Goal: Book appointment/travel/reservation

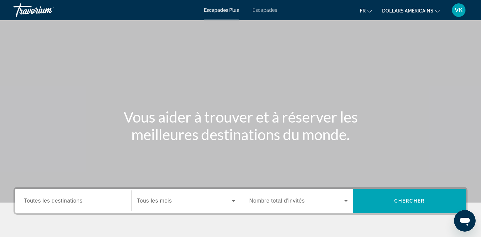
scroll to position [10, 0]
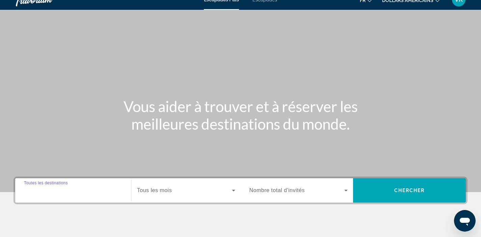
click at [101, 192] on input "Destination Toutes les destinations" at bounding box center [73, 191] width 99 height 8
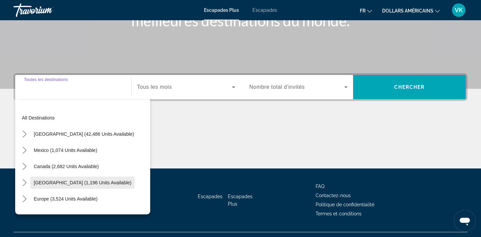
scroll to position [128, 0]
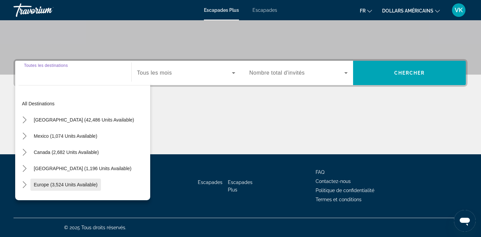
click at [94, 184] on span "Europe (3,524 units available)" at bounding box center [66, 184] width 64 height 5
type input "**********"
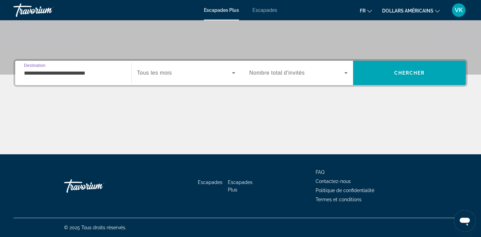
click at [234, 72] on icon "Widget de recherche" at bounding box center [233, 73] width 3 height 2
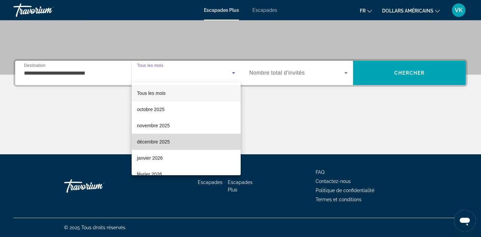
click at [209, 137] on mat-option "décembre 2025" at bounding box center [186, 142] width 109 height 16
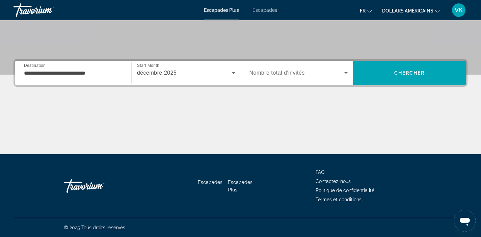
click at [309, 78] on div "Widget de recherche" at bounding box center [299, 72] width 99 height 19
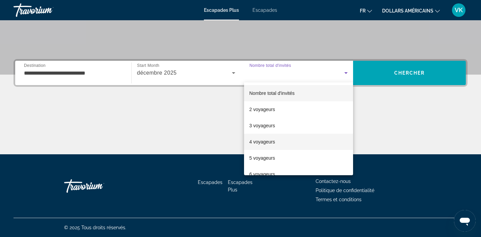
click at [295, 136] on mat-option "4 voyageurs" at bounding box center [298, 142] width 109 height 16
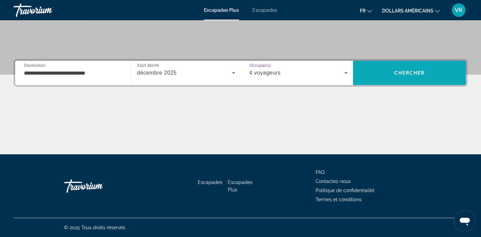
click at [401, 78] on span "Recherche" at bounding box center [409, 73] width 113 height 16
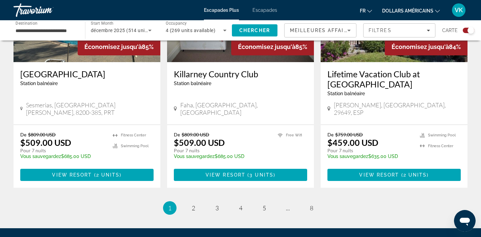
scroll to position [1073, 0]
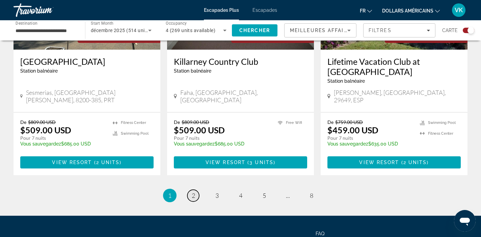
click at [191, 190] on link "page 2" at bounding box center [193, 196] width 12 height 12
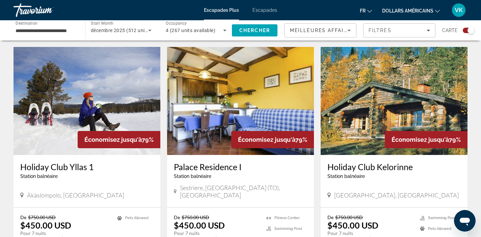
scroll to position [719, 0]
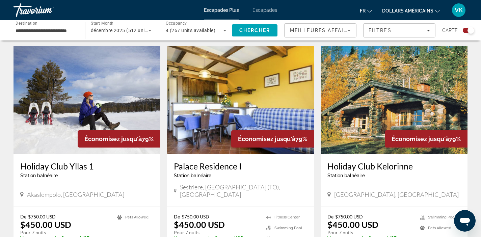
click at [394, 90] on img "Contenu principal" at bounding box center [394, 100] width 147 height 108
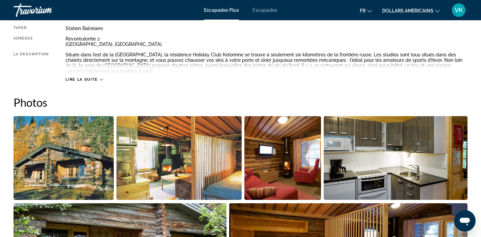
scroll to position [96, 0]
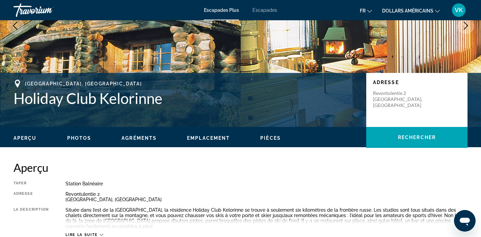
click at [82, 139] on span "Photos" at bounding box center [79, 137] width 24 height 5
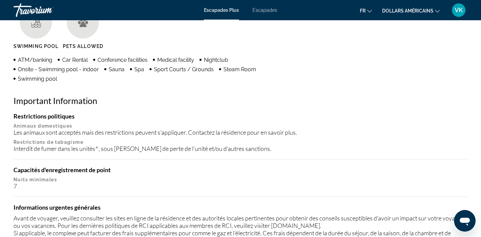
scroll to position [532, 0]
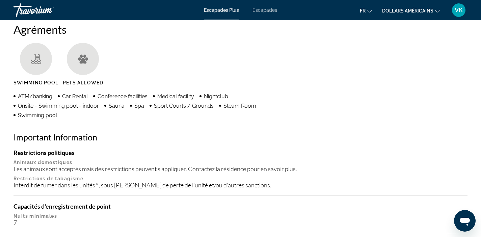
click at [433, 10] on font "dollars américains" at bounding box center [407, 10] width 51 height 5
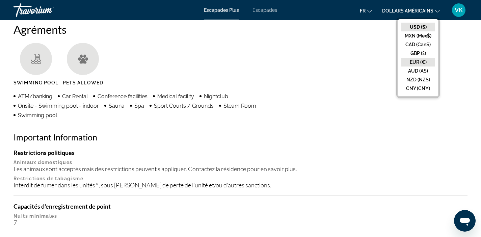
click at [421, 61] on button "EUR (€)" at bounding box center [417, 62] width 33 height 9
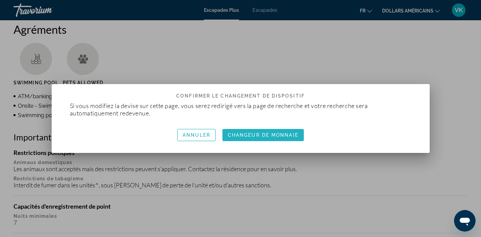
click at [282, 138] on font "Changeur de monnaie" at bounding box center [263, 134] width 71 height 5
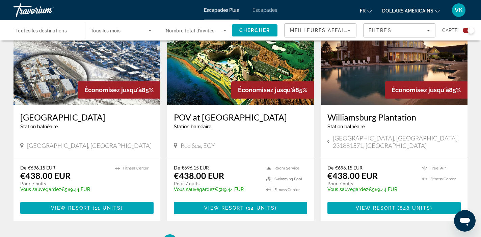
scroll to position [1020, 0]
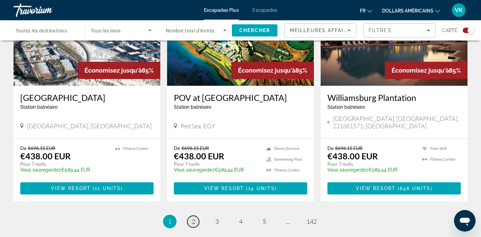
click at [198, 216] on link "page 2" at bounding box center [193, 222] width 12 height 12
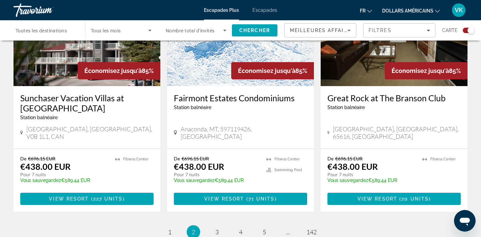
scroll to position [1059, 0]
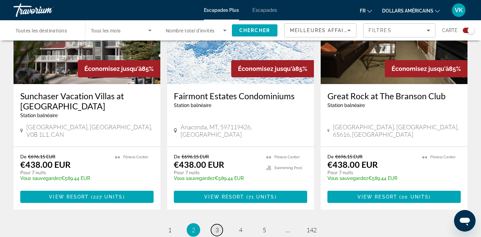
click at [217, 226] on span "3" at bounding box center [216, 229] width 3 height 7
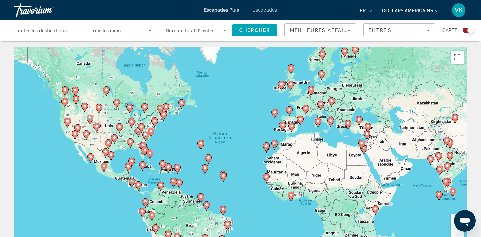
click at [345, 53] on icon "Contenu principal" at bounding box center [344, 52] width 6 height 9
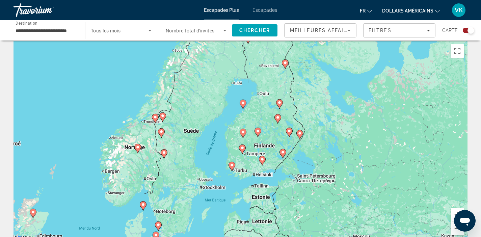
scroll to position [75, 0]
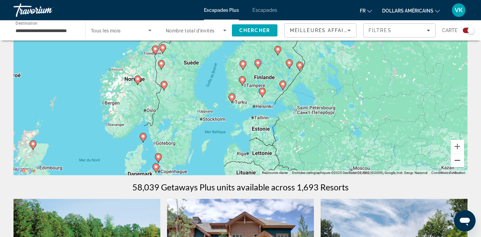
click at [456, 161] on button "Zoom arrière" at bounding box center [458, 161] width 14 height 14
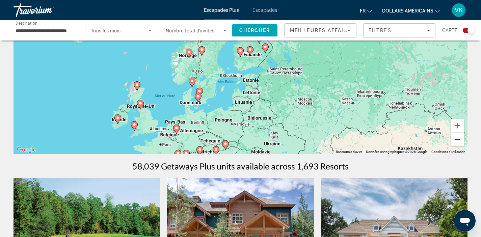
scroll to position [104, 0]
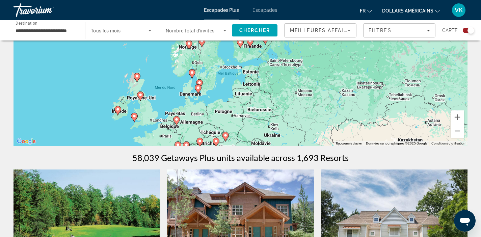
click at [459, 133] on button "Zoom arrière" at bounding box center [458, 131] width 14 height 14
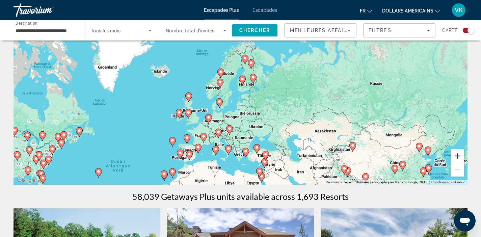
scroll to position [35, 0]
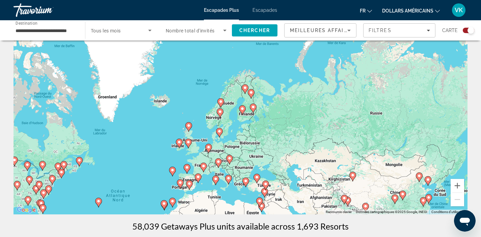
click at [244, 110] on icon "Contenu principal" at bounding box center [242, 110] width 6 height 9
type input "**********"
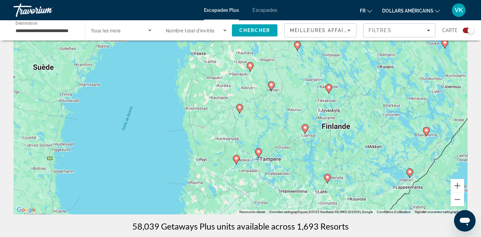
click at [306, 128] on image "Contenu principal" at bounding box center [305, 128] width 4 height 4
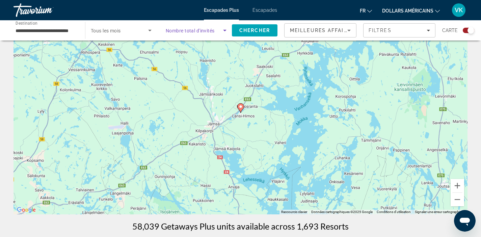
click at [223, 30] on icon "Search widget" at bounding box center [225, 30] width 8 height 8
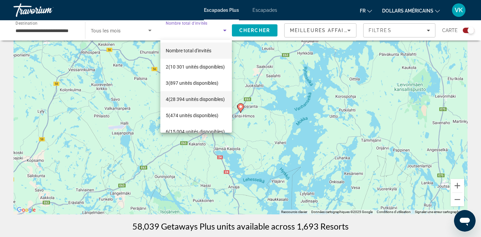
click at [199, 97] on font "(28 394 unités disponibles)" at bounding box center [196, 99] width 56 height 5
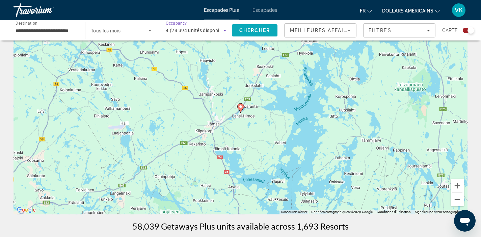
click at [266, 30] on span "Chercher" at bounding box center [254, 30] width 31 height 5
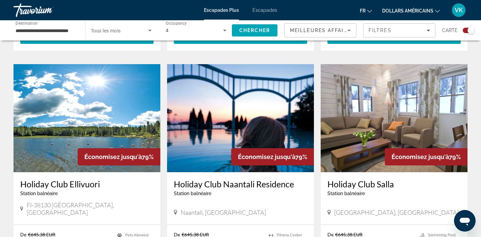
scroll to position [913, 0]
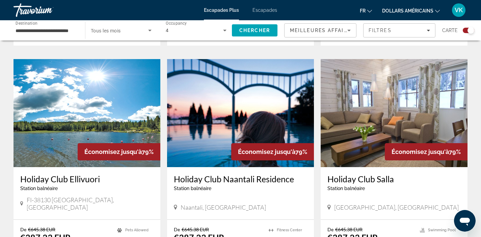
click at [400, 110] on img "Contenu principal" at bounding box center [394, 113] width 147 height 108
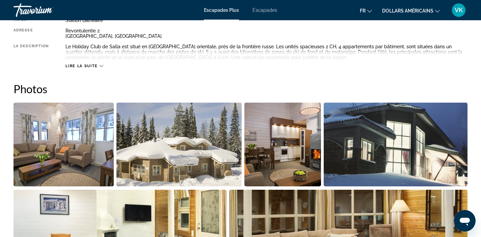
scroll to position [242, 0]
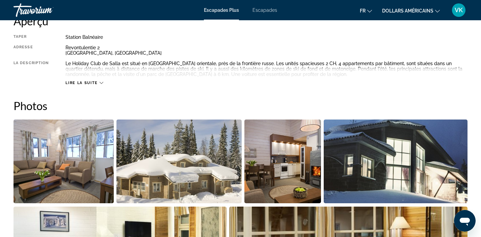
click at [98, 81] on div "Lire la suite" at bounding box center [84, 83] width 37 height 4
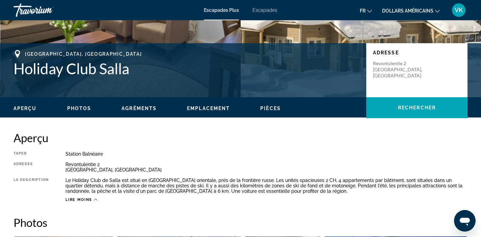
scroll to position [0, 0]
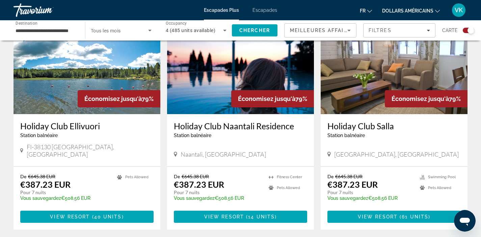
scroll to position [1003, 0]
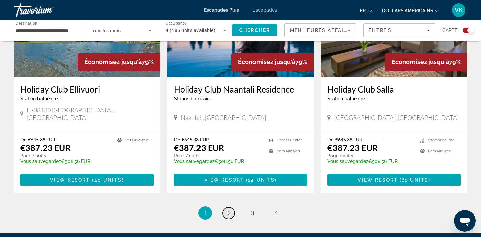
click at [229, 209] on span "2" at bounding box center [228, 212] width 3 height 7
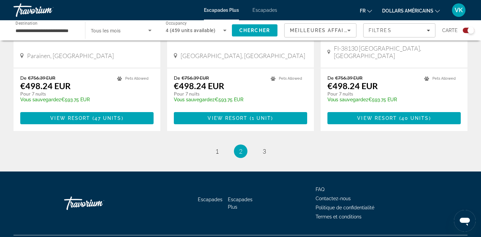
scroll to position [1057, 0]
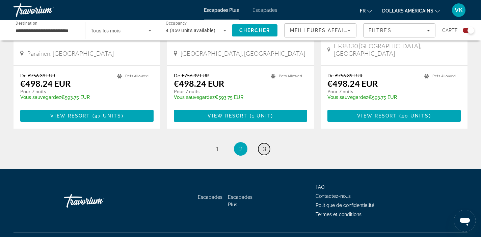
click at [265, 145] on span "3" at bounding box center [264, 148] width 3 height 7
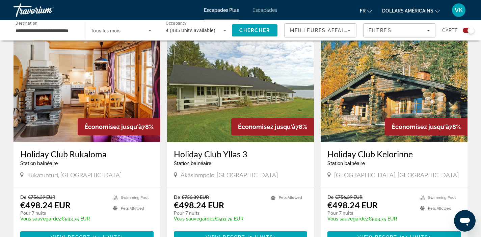
scroll to position [478, 0]
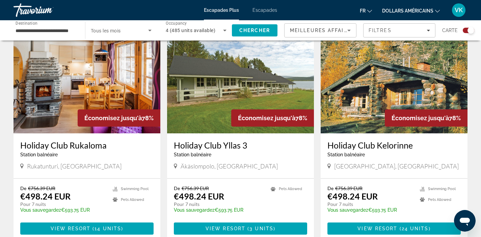
click at [405, 103] on img "Contenu principal" at bounding box center [394, 79] width 147 height 108
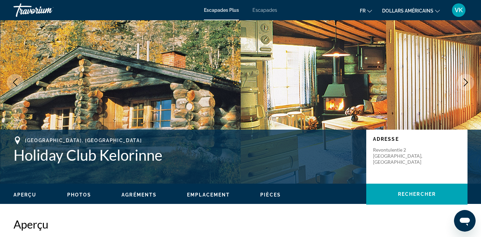
scroll to position [23, 0]
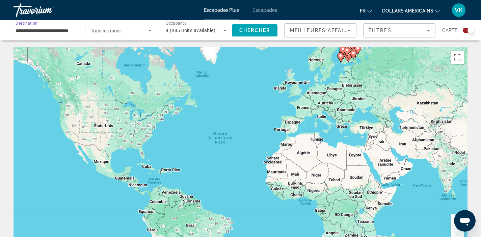
click at [64, 31] on input "**********" at bounding box center [46, 31] width 61 height 8
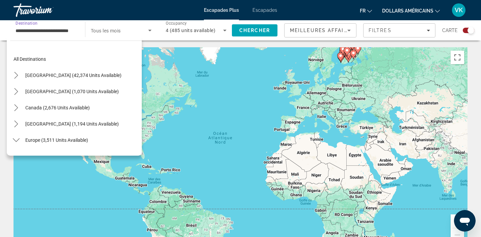
scroll to position [105, 0]
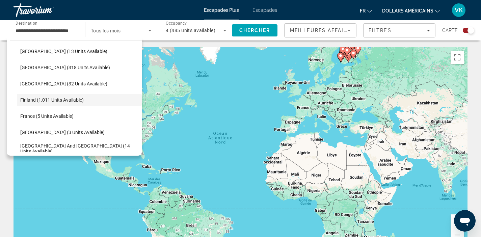
drag, startPoint x: 15, startPoint y: 30, endPoint x: 28, endPoint y: 31, distance: 12.8
click at [60, 32] on div "**********" at bounding box center [46, 30] width 72 height 19
click at [21, 30] on input "**********" at bounding box center [46, 31] width 61 height 8
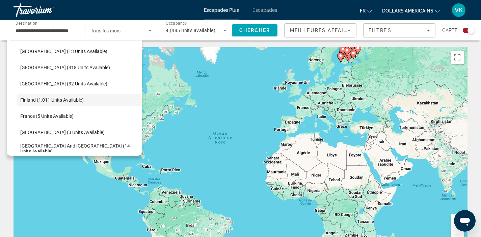
click at [202, 120] on div "Pour activer le glissement avec le clavier, appuyez sur Alt+Entrée. Une fois ce…" at bounding box center [241, 148] width 454 height 203
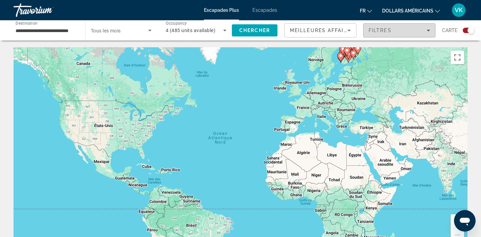
click at [410, 33] on span "Filters" at bounding box center [400, 30] width 72 height 16
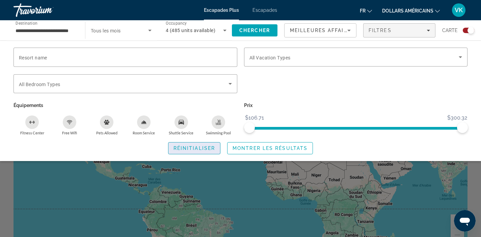
click at [195, 147] on span "Réinitialiser" at bounding box center [195, 148] width 42 height 5
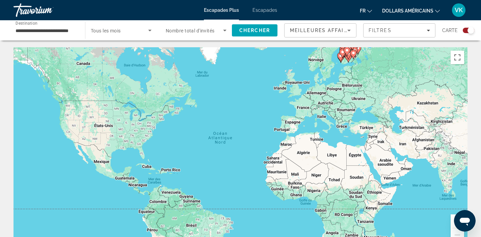
click at [79, 33] on div "**********" at bounding box center [46, 30] width 72 height 19
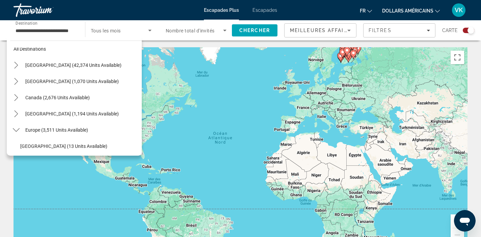
scroll to position [11, 0]
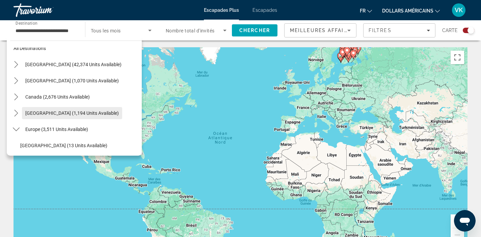
click at [109, 114] on span "[GEOGRAPHIC_DATA] (1,194 units available)" at bounding box center [72, 112] width 94 height 5
type input "**********"
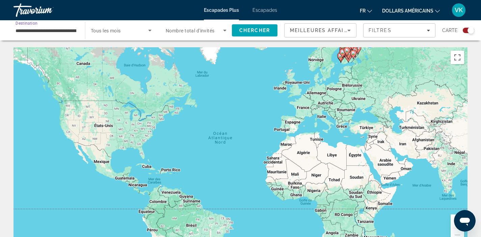
click at [212, 31] on span "Nombre total d'invités" at bounding box center [190, 30] width 49 height 5
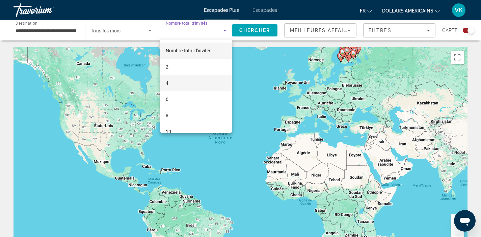
click at [177, 83] on mat-option "4" at bounding box center [196, 83] width 72 height 16
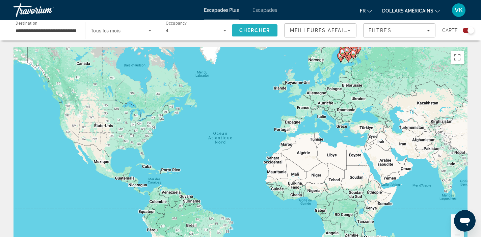
click at [245, 30] on span "Chercher" at bounding box center [254, 30] width 31 height 5
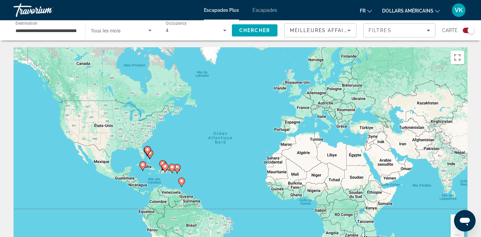
click at [69, 29] on input "**********" at bounding box center [46, 31] width 61 height 8
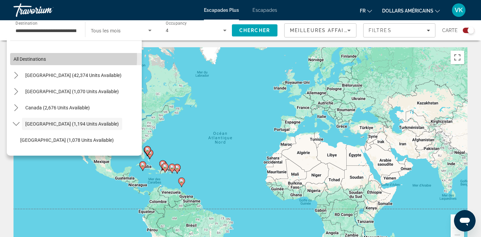
click at [36, 58] on span "All destinations" at bounding box center [30, 58] width 32 height 5
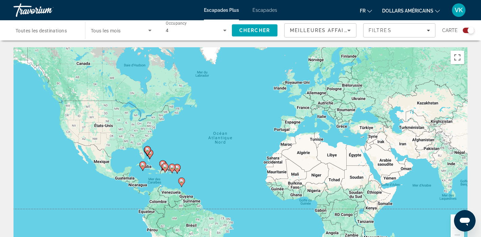
click at [452, 225] on button "Zoom avant" at bounding box center [458, 221] width 14 height 14
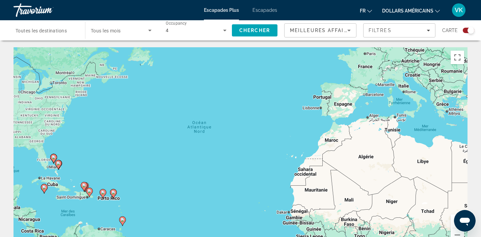
click at [453, 223] on button "Zoom avant" at bounding box center [458, 221] width 14 height 14
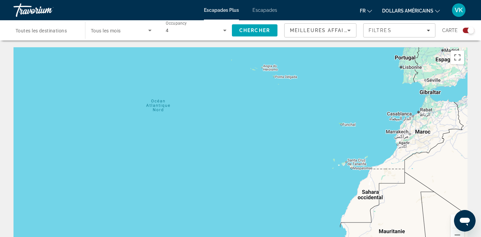
click at [453, 226] on button "Zoom avant" at bounding box center [458, 221] width 14 height 14
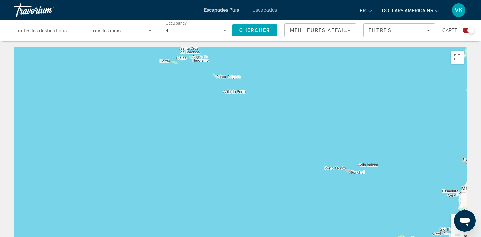
drag, startPoint x: 418, startPoint y: 142, endPoint x: 326, endPoint y: 213, distance: 116.4
click at [326, 213] on div "Contenu principal" at bounding box center [241, 148] width 454 height 203
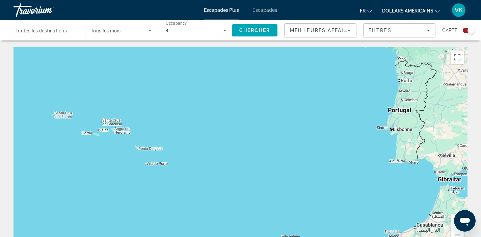
drag, startPoint x: 341, startPoint y: 112, endPoint x: 262, endPoint y: 183, distance: 106.2
click at [262, 183] on div "Contenu principal" at bounding box center [241, 148] width 454 height 203
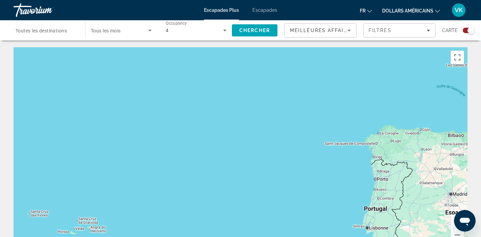
drag, startPoint x: 259, startPoint y: 93, endPoint x: 235, endPoint y: 186, distance: 96.6
click at [235, 191] on div "Contenu principal" at bounding box center [241, 148] width 454 height 203
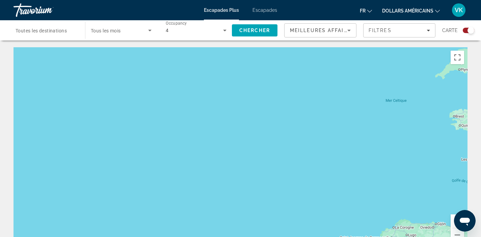
drag, startPoint x: 254, startPoint y: 102, endPoint x: 268, endPoint y: 187, distance: 86.7
click at [268, 187] on div "Contenu principal" at bounding box center [241, 148] width 454 height 203
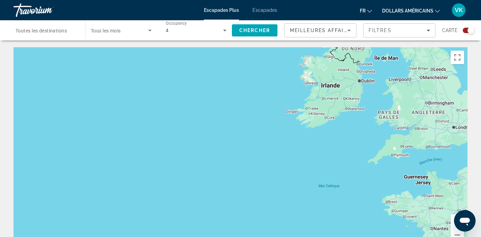
drag, startPoint x: 292, startPoint y: 96, endPoint x: 224, endPoint y: 172, distance: 102.6
click at [224, 172] on div "Contenu principal" at bounding box center [241, 148] width 454 height 203
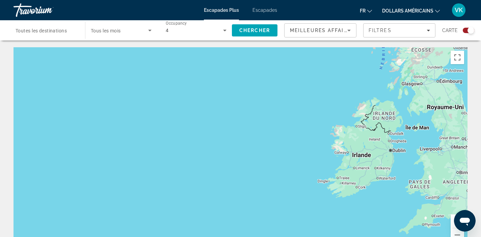
drag, startPoint x: 232, startPoint y: 114, endPoint x: 259, endPoint y: 173, distance: 65.1
click at [259, 173] on div "Contenu principal" at bounding box center [241, 148] width 454 height 203
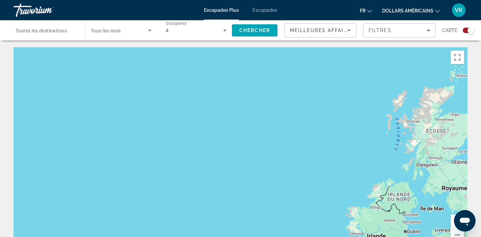
drag, startPoint x: 240, startPoint y: 101, endPoint x: 260, endPoint y: 177, distance: 78.5
click at [256, 179] on div "Contenu principal" at bounding box center [241, 148] width 454 height 203
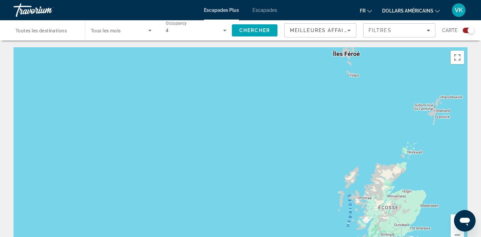
drag, startPoint x: 303, startPoint y: 90, endPoint x: 251, endPoint y: 155, distance: 83.2
click at [251, 166] on div "Contenu principal" at bounding box center [241, 148] width 454 height 203
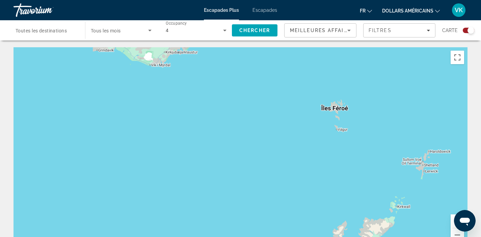
drag, startPoint x: 248, startPoint y: 96, endPoint x: 238, endPoint y: 155, distance: 60.5
click at [238, 155] on div "Contenu principal" at bounding box center [241, 148] width 454 height 203
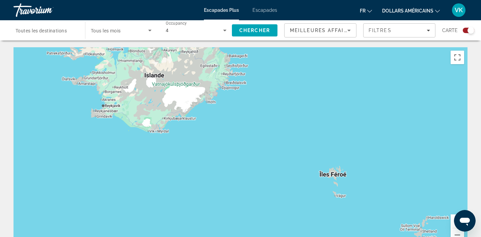
drag, startPoint x: 240, startPoint y: 94, endPoint x: 240, endPoint y: 163, distance: 69.2
click at [240, 164] on div "Contenu principal" at bounding box center [241, 148] width 454 height 203
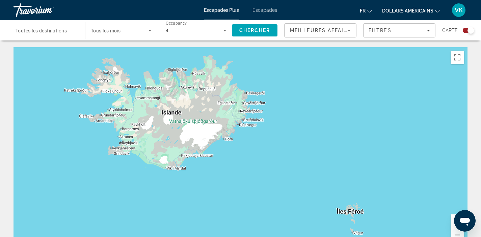
drag, startPoint x: 254, startPoint y: 129, endPoint x: 269, endPoint y: 158, distance: 33.4
click at [269, 158] on div "Contenu principal" at bounding box center [241, 148] width 454 height 203
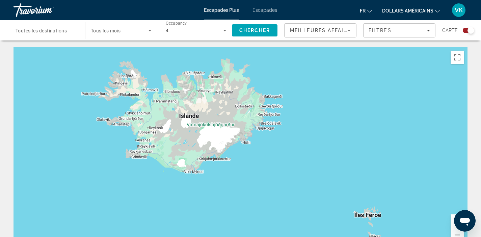
drag, startPoint x: 246, startPoint y: 158, endPoint x: 280, endPoint y: 161, distance: 34.3
click at [281, 162] on div "Contenu principal" at bounding box center [241, 148] width 454 height 203
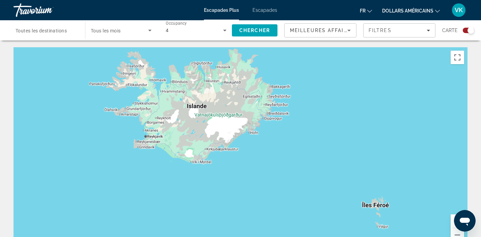
click at [193, 102] on div "Contenu principal" at bounding box center [241, 148] width 454 height 203
click at [67, 30] on span "Toutes les destinations" at bounding box center [41, 30] width 51 height 5
click at [67, 30] on input "Destination Toutes les destinations" at bounding box center [46, 31] width 61 height 8
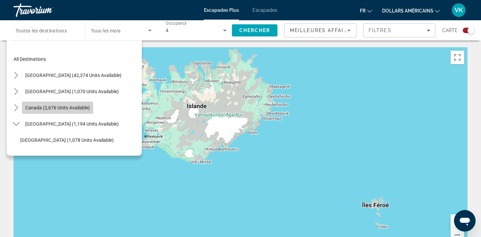
click at [68, 108] on span "Canada (2,676 units available)" at bounding box center [57, 107] width 64 height 5
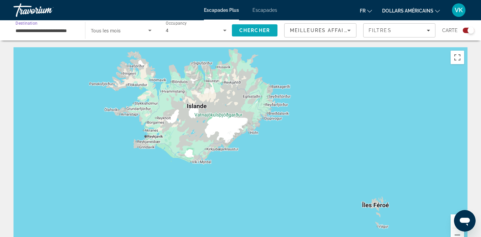
click at [261, 31] on span "Chercher" at bounding box center [254, 30] width 31 height 5
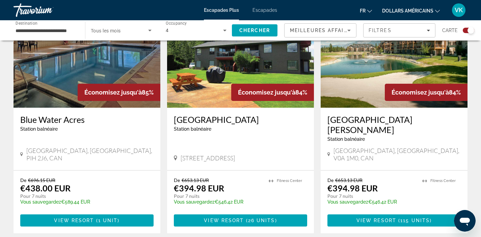
scroll to position [1031, 0]
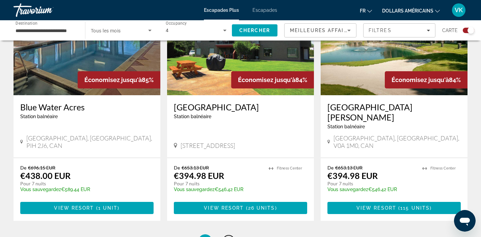
click at [231, 235] on link "page 2" at bounding box center [229, 241] width 12 height 12
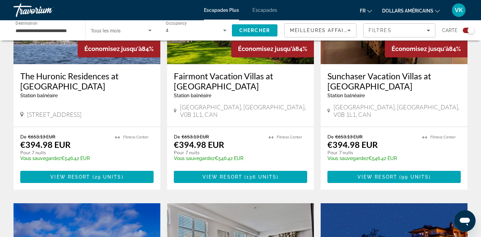
scroll to position [504, 0]
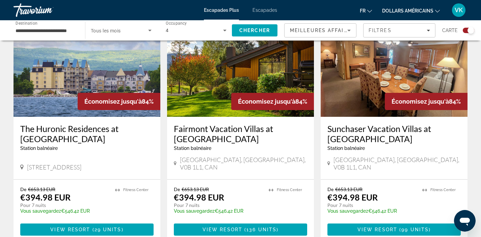
click at [61, 30] on input "**********" at bounding box center [46, 31] width 61 height 8
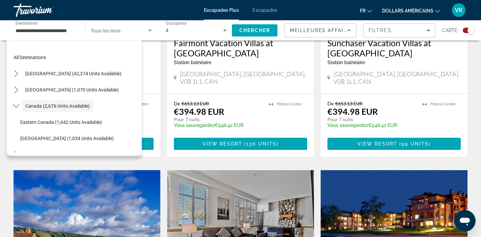
scroll to position [0, 0]
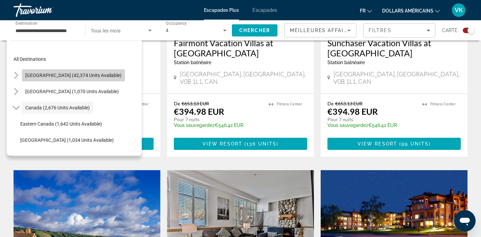
click at [103, 77] on span "[GEOGRAPHIC_DATA] (42,374 units available)" at bounding box center [73, 75] width 96 height 5
type input "**********"
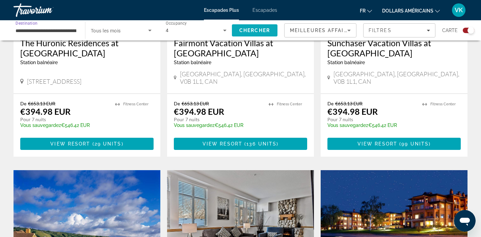
click at [235, 30] on span "Search" at bounding box center [255, 30] width 46 height 16
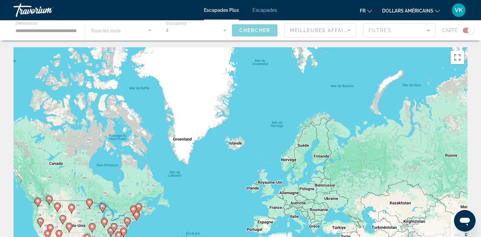
click at [73, 32] on div "Contenu principal" at bounding box center [240, 30] width 481 height 20
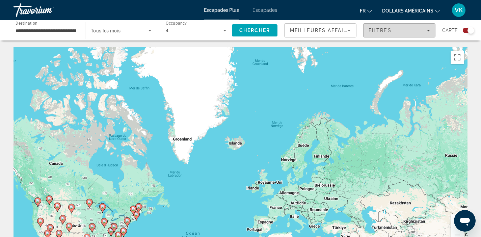
click at [369, 28] on span "Filtres" at bounding box center [380, 30] width 23 height 5
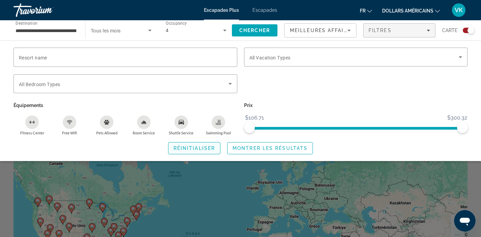
click at [181, 150] on span "Réinitialiser" at bounding box center [195, 148] width 42 height 5
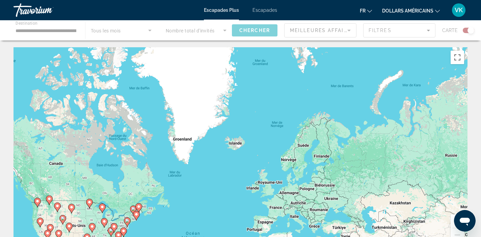
drag, startPoint x: 63, startPoint y: 30, endPoint x: 67, endPoint y: 30, distance: 3.7
click at [63, 30] on div "Contenu principal" at bounding box center [240, 30] width 481 height 20
click at [257, 9] on font "Escapades" at bounding box center [265, 9] width 25 height 5
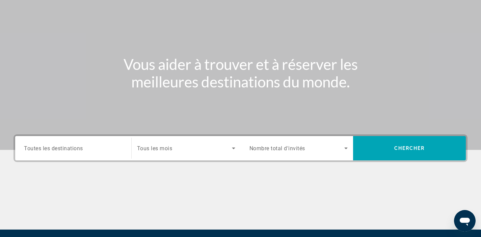
scroll to position [76, 0]
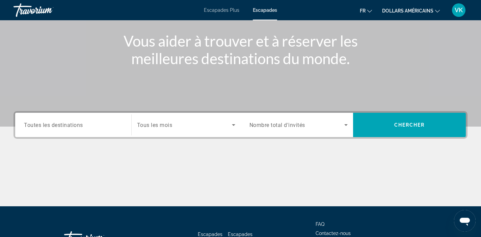
click at [96, 128] on input "Destination Toutes les destinations" at bounding box center [73, 125] width 99 height 8
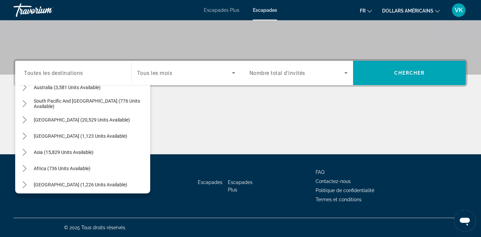
scroll to position [109, 0]
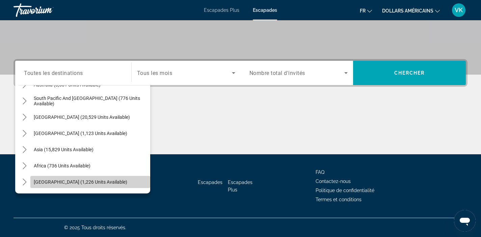
click at [117, 185] on span "Select destination: Middle East (1,226 units available)" at bounding box center [90, 182] width 120 height 16
type input "**********"
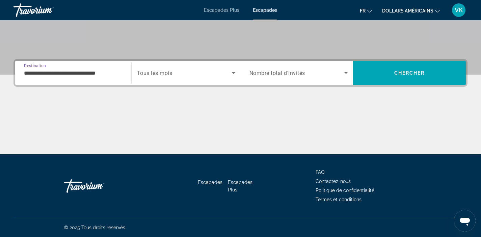
click at [196, 76] on span "Search widget" at bounding box center [184, 73] width 95 height 8
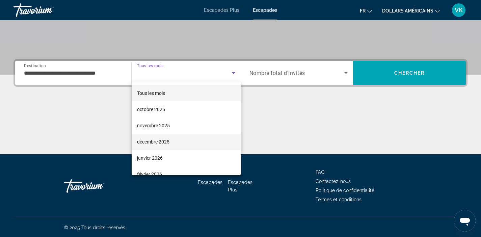
click at [178, 140] on mat-option "décembre 2025" at bounding box center [186, 142] width 109 height 16
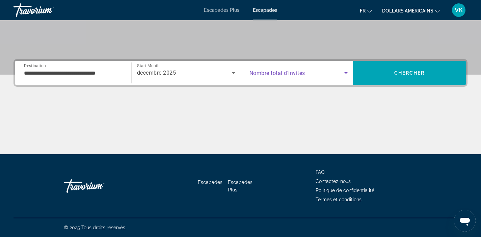
click at [324, 75] on span "Search widget" at bounding box center [297, 73] width 95 height 8
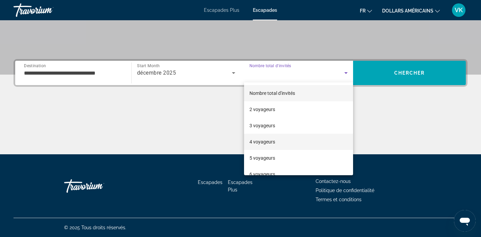
click at [290, 142] on mat-option "4 voyageurs" at bounding box center [298, 142] width 109 height 16
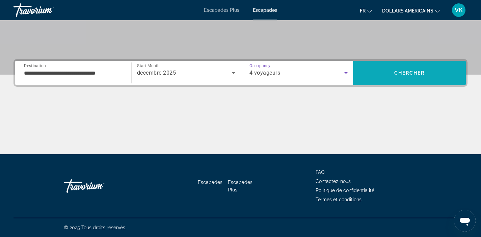
click at [400, 77] on span "Search" at bounding box center [409, 73] width 113 height 16
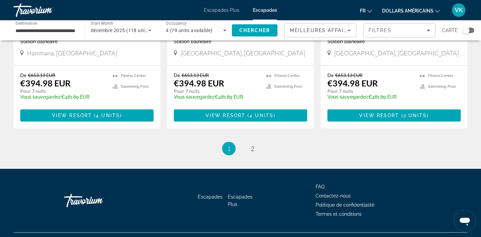
scroll to position [855, 0]
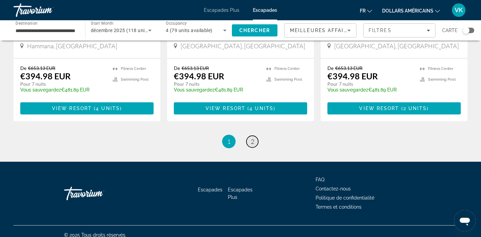
click at [253, 138] on span "2" at bounding box center [252, 141] width 3 height 7
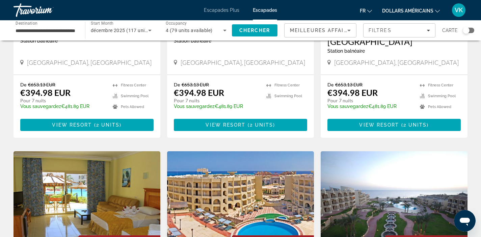
scroll to position [84, 0]
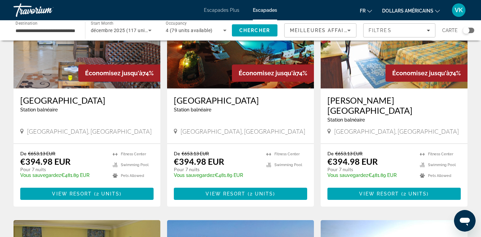
click at [62, 32] on input "**********" at bounding box center [46, 31] width 61 height 8
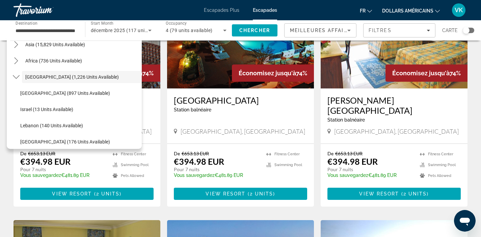
scroll to position [174, 0]
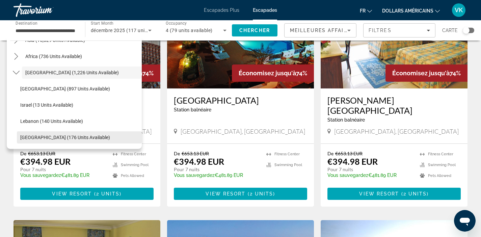
click at [109, 138] on span "Select destination: United Arab Emirates (176 units available)" at bounding box center [79, 137] width 125 height 16
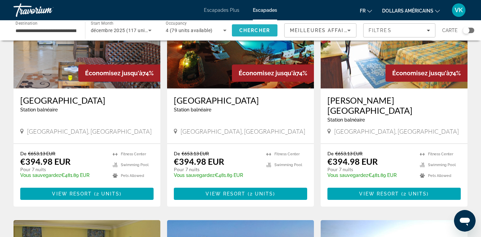
click at [244, 30] on span "Chercher" at bounding box center [254, 30] width 31 height 5
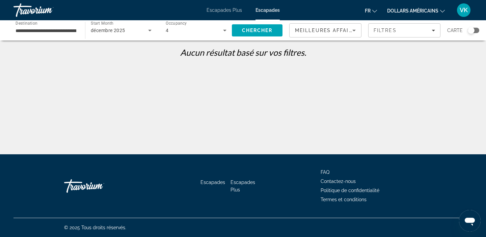
click at [62, 33] on input "**********" at bounding box center [46, 31] width 61 height 8
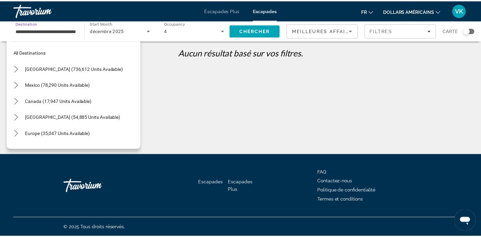
scroll to position [174, 0]
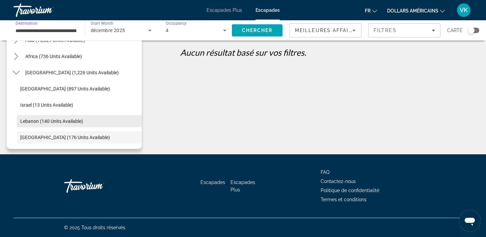
click at [57, 122] on span "Lebanon (140 units available)" at bounding box center [51, 121] width 63 height 5
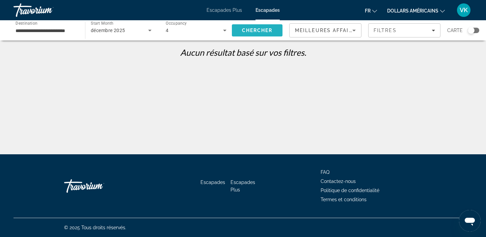
click at [252, 29] on span "Chercher" at bounding box center [257, 30] width 31 height 5
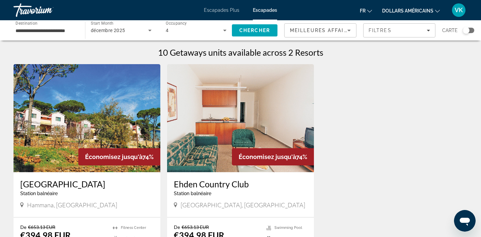
click at [69, 31] on input "**********" at bounding box center [46, 31] width 61 height 8
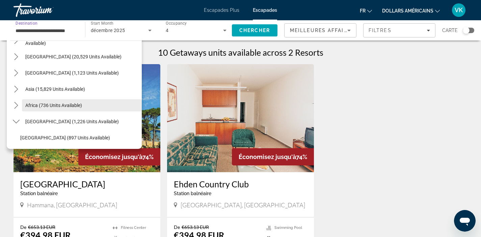
scroll to position [125, 0]
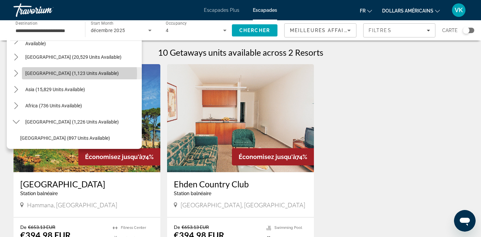
click at [71, 73] on span "[GEOGRAPHIC_DATA] (1,123 units available)" at bounding box center [72, 73] width 94 height 5
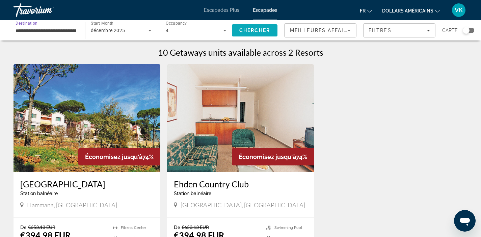
click at [239, 30] on span "Chercher" at bounding box center [254, 30] width 31 height 5
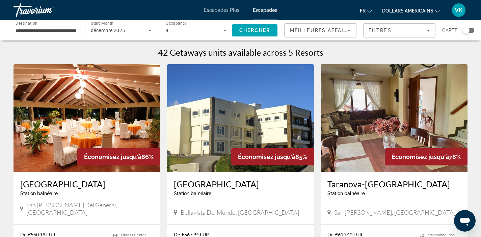
click at [70, 30] on input "**********" at bounding box center [46, 31] width 61 height 8
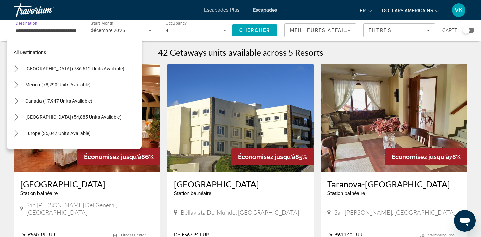
scroll to position [105, 0]
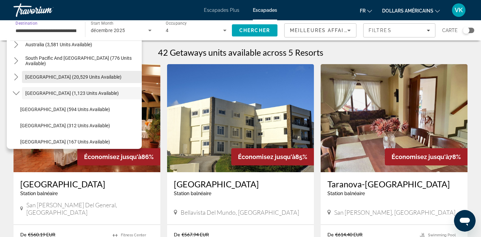
click at [73, 76] on span "[GEOGRAPHIC_DATA] (20,529 units available)" at bounding box center [73, 76] width 96 height 5
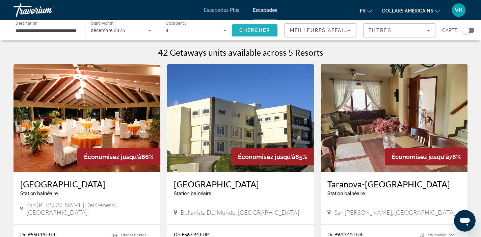
click at [244, 29] on span "Chercher" at bounding box center [254, 30] width 31 height 5
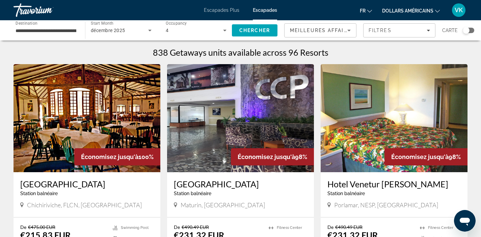
click at [75, 30] on input "**********" at bounding box center [46, 31] width 61 height 8
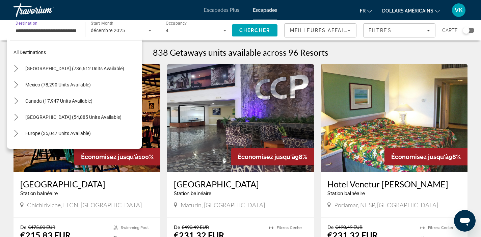
scroll to position [89, 0]
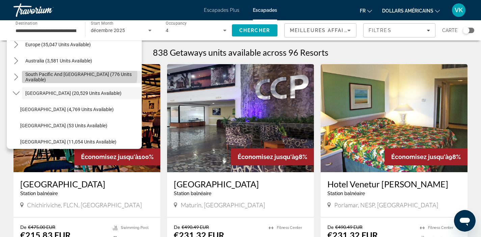
click at [78, 74] on span "Select destination: South Pacific and Oceania (776 units available)" at bounding box center [82, 77] width 120 height 16
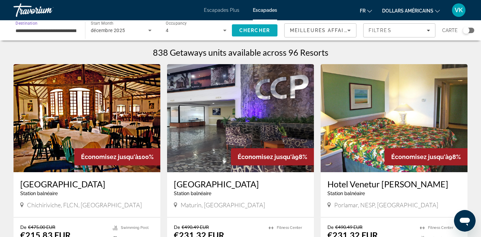
click at [240, 30] on span "Chercher" at bounding box center [254, 30] width 31 height 5
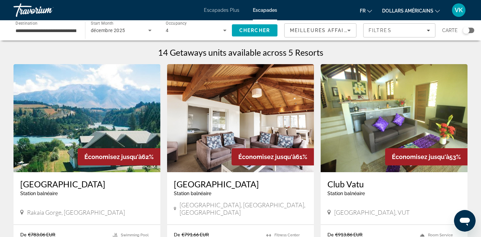
click at [67, 30] on input "**********" at bounding box center [46, 31] width 61 height 8
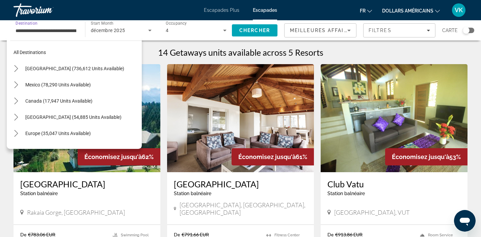
scroll to position [73, 0]
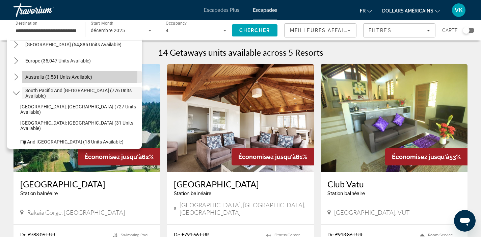
click at [68, 75] on span "Australia (3,581 units available)" at bounding box center [58, 76] width 67 height 5
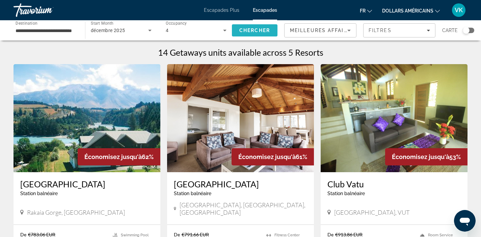
click at [244, 33] on span "Search" at bounding box center [255, 30] width 46 height 16
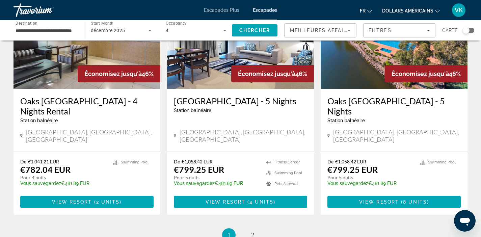
scroll to position [808, 0]
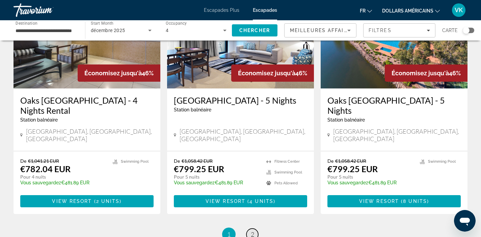
click at [254, 231] on span "2" at bounding box center [252, 234] width 3 height 7
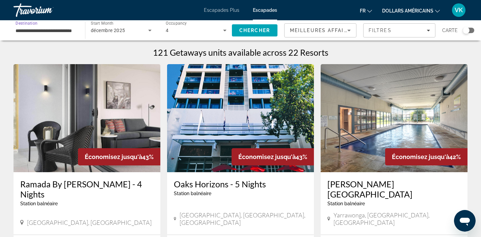
click at [47, 29] on input "**********" at bounding box center [46, 31] width 61 height 8
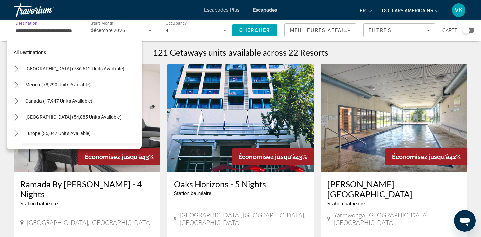
scroll to position [56, 0]
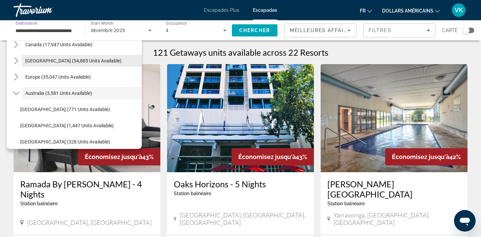
click at [64, 63] on span "[GEOGRAPHIC_DATA] (54,885 units available)" at bounding box center [73, 60] width 96 height 5
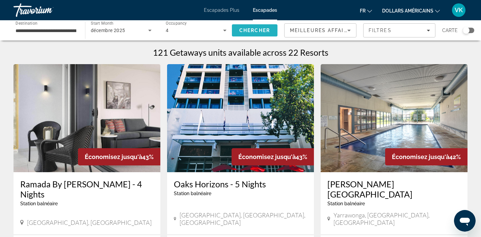
click at [252, 32] on span "Chercher" at bounding box center [254, 30] width 31 height 5
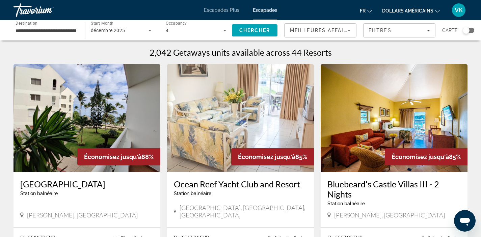
click at [70, 28] on input "**********" at bounding box center [46, 31] width 61 height 8
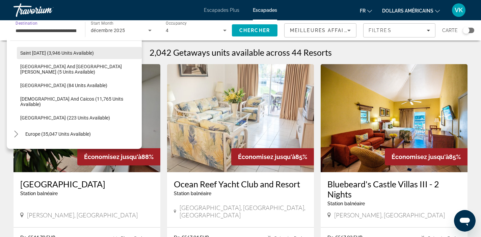
scroll to position [218, 0]
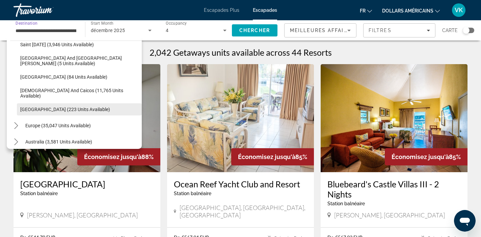
click at [80, 105] on span "Select destination: Virgin Islands (223 units available)" at bounding box center [79, 109] width 125 height 16
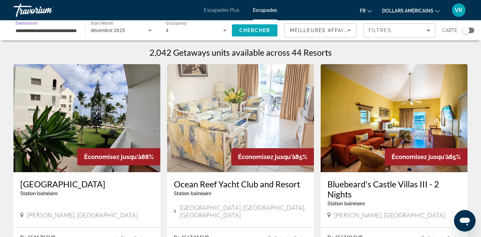
click at [249, 32] on span "Chercher" at bounding box center [254, 30] width 31 height 5
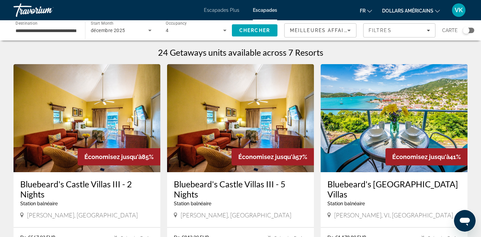
click at [58, 31] on input "**********" at bounding box center [46, 31] width 61 height 8
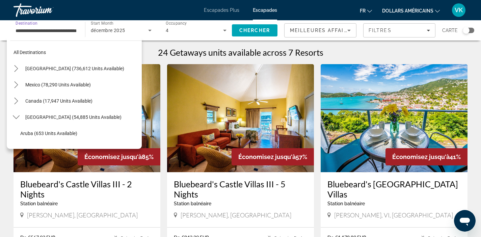
scroll to position [235, 0]
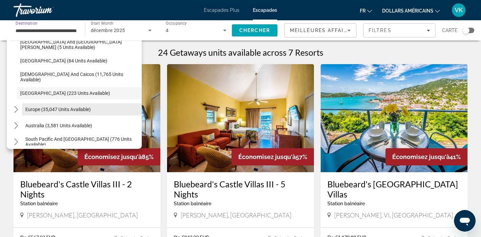
click at [101, 104] on span "Select destination: Europe (35,047 units available)" at bounding box center [82, 109] width 120 height 16
type input "**********"
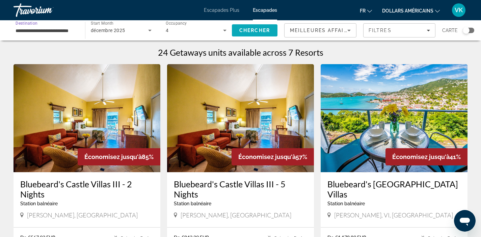
click at [249, 30] on span "Chercher" at bounding box center [254, 30] width 31 height 5
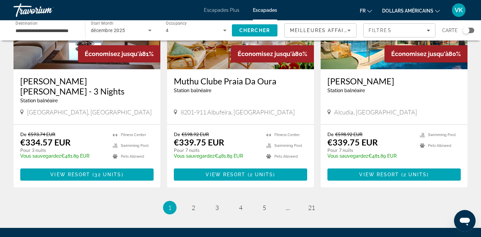
scroll to position [832, 0]
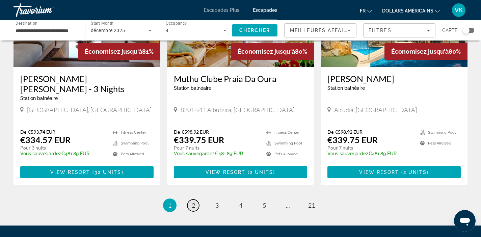
click at [194, 202] on span "2" at bounding box center [193, 205] width 3 height 7
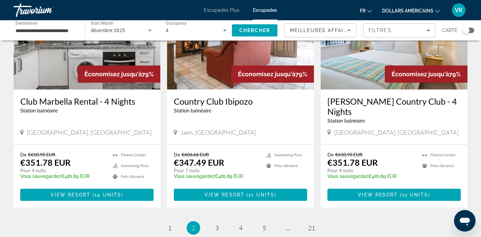
scroll to position [806, 0]
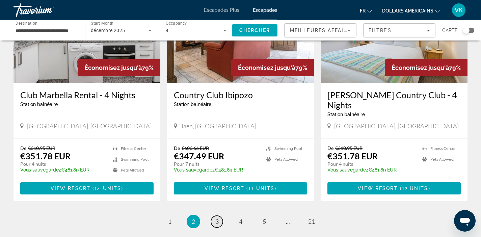
click at [221, 216] on link "page 3" at bounding box center [217, 222] width 12 height 12
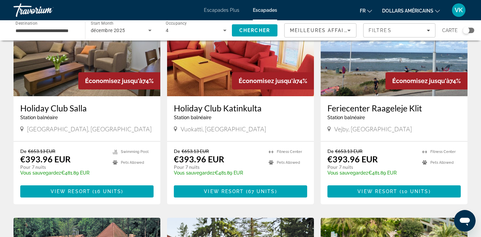
scroll to position [551, 0]
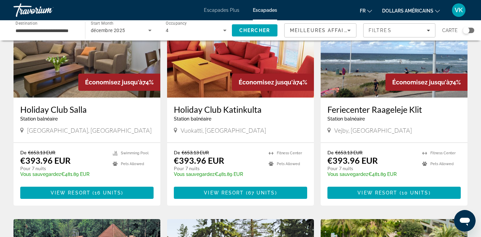
click at [61, 104] on h3 "Holiday Club Salla" at bounding box center [86, 109] width 133 height 10
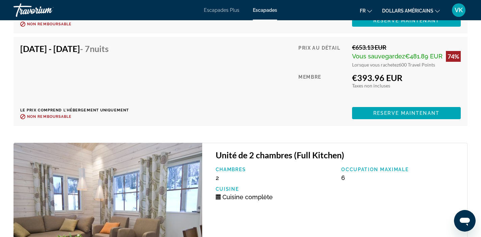
scroll to position [1414, 0]
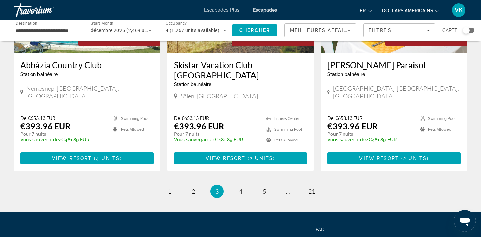
scroll to position [853, 0]
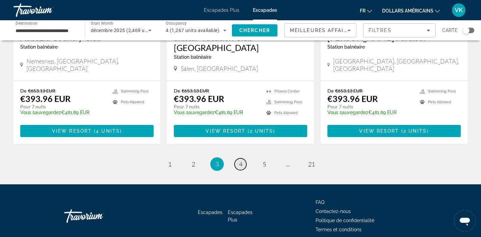
click at [240, 160] on span "4" at bounding box center [240, 163] width 3 height 7
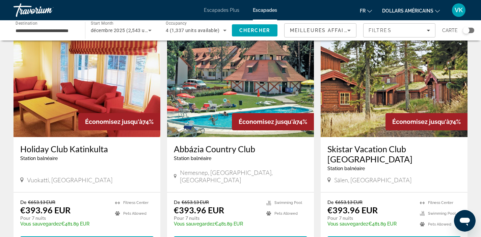
scroll to position [825, 0]
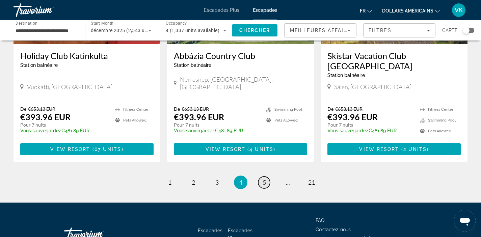
click at [263, 179] on span "5" at bounding box center [264, 182] width 3 height 7
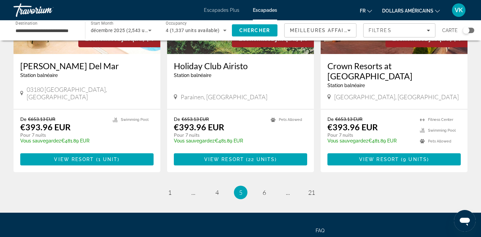
scroll to position [846, 0]
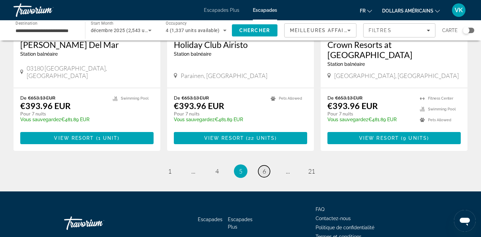
click at [267, 165] on link "page 6" at bounding box center [264, 171] width 12 height 12
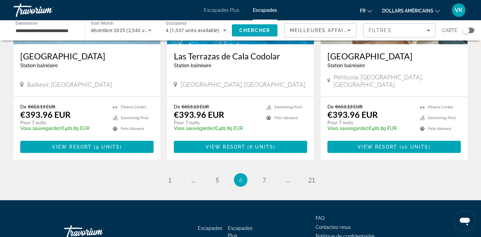
scroll to position [856, 0]
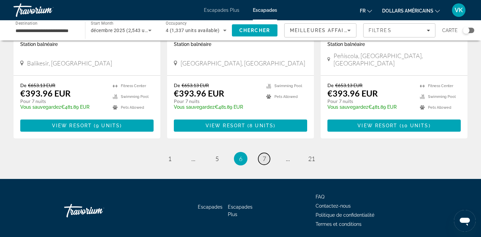
click at [266, 153] on link "page 7" at bounding box center [264, 159] width 12 height 12
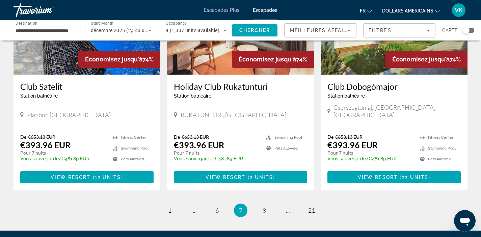
scroll to position [814, 0]
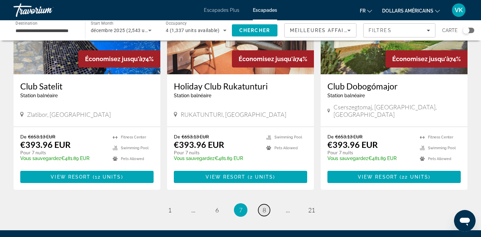
click at [266, 204] on link "page 8" at bounding box center [264, 210] width 12 height 12
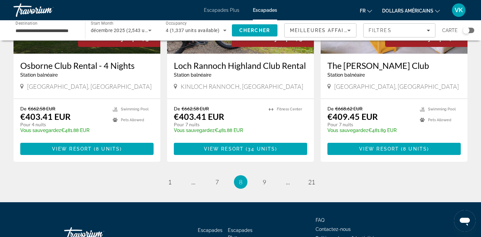
scroll to position [847, 0]
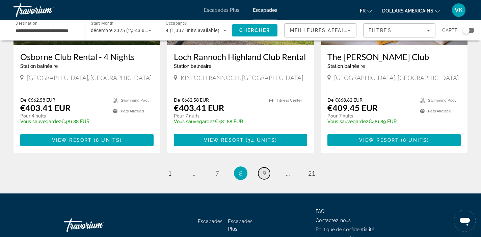
click at [268, 167] on link "page 9" at bounding box center [264, 173] width 12 height 12
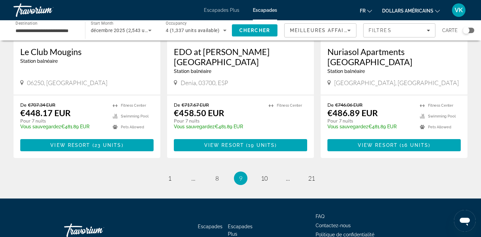
scroll to position [865, 0]
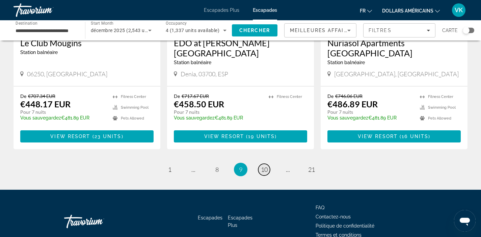
click at [263, 166] on span "10" at bounding box center [264, 169] width 7 height 7
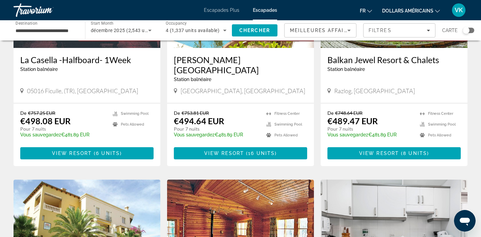
scroll to position [315, 0]
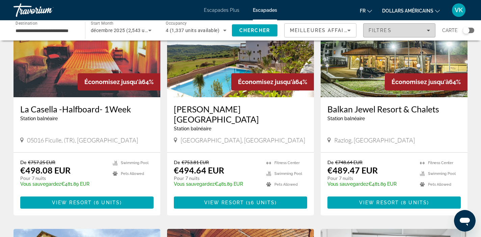
click at [390, 29] on span "Filtres" at bounding box center [380, 30] width 23 height 5
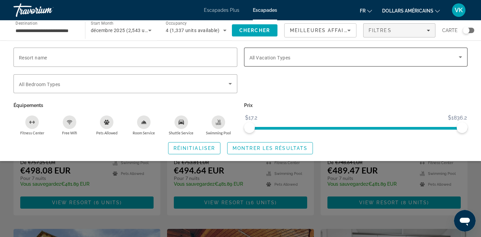
click at [321, 60] on span "Search widget" at bounding box center [355, 57] width 210 height 8
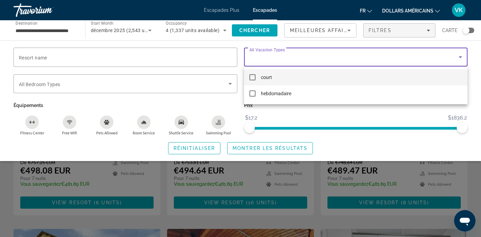
click at [320, 59] on div at bounding box center [240, 118] width 481 height 237
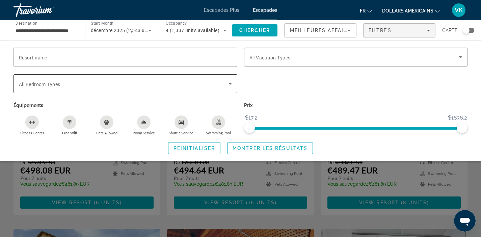
click at [231, 86] on icon "Search widget" at bounding box center [230, 84] width 8 height 8
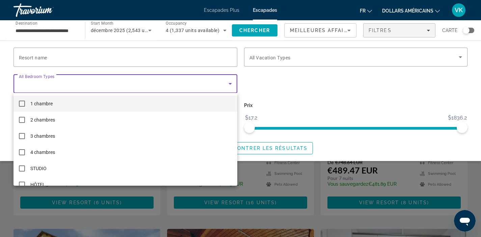
scroll to position [10, 0]
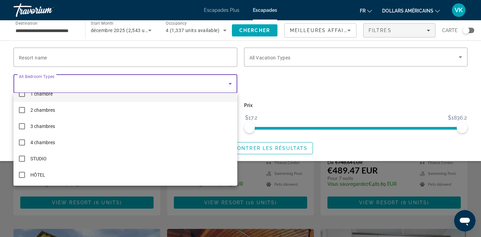
click at [259, 93] on div at bounding box center [240, 118] width 481 height 237
